Goal: Navigation & Orientation: Find specific page/section

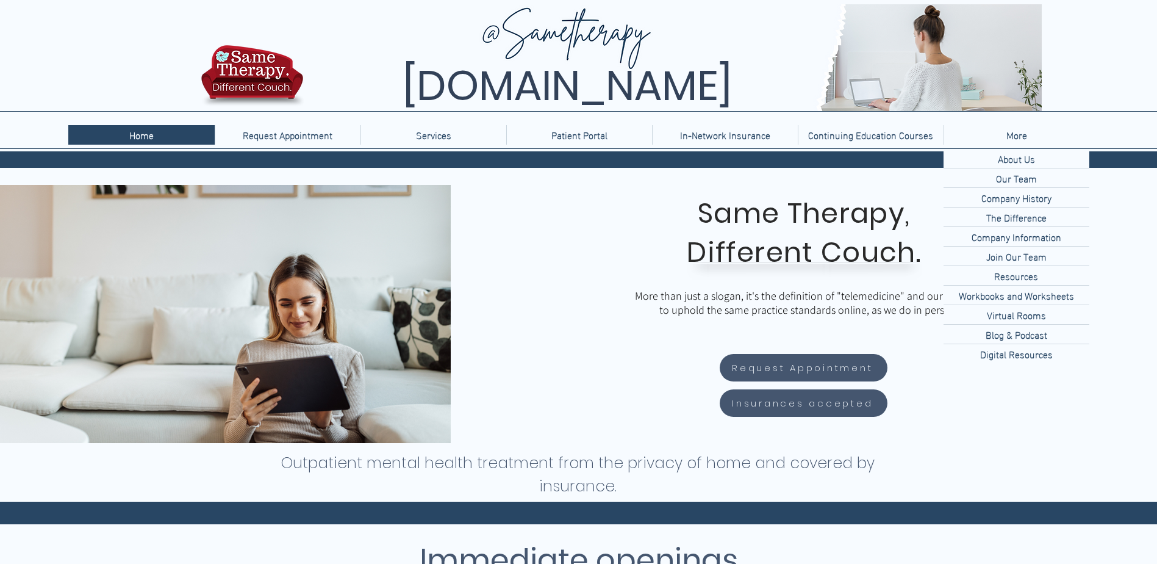
click at [1027, 163] on p "About Us" at bounding box center [1016, 158] width 47 height 19
click at [1017, 163] on p "About Us" at bounding box center [1016, 158] width 47 height 19
click at [1011, 154] on p "About Us" at bounding box center [1016, 158] width 47 height 19
click at [1027, 183] on p "Our Team" at bounding box center [1016, 177] width 51 height 19
